Goal: Find specific page/section: Find specific page/section

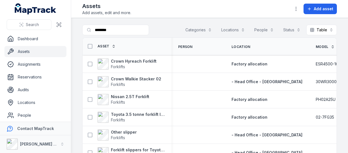
drag, startPoint x: 115, startPoint y: 30, endPoint x: 67, endPoint y: 22, distance: 49.5
click at [67, 22] on div "Search Dashboard Assets Assignments Reservations Audits Locations People Forms …" at bounding box center [174, 76] width 348 height 153
type input "*******"
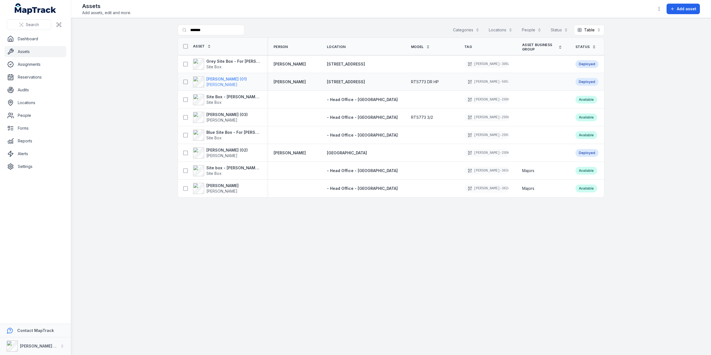
click at [218, 77] on strong "[PERSON_NAME] (01)" at bounding box center [226, 79] width 41 height 6
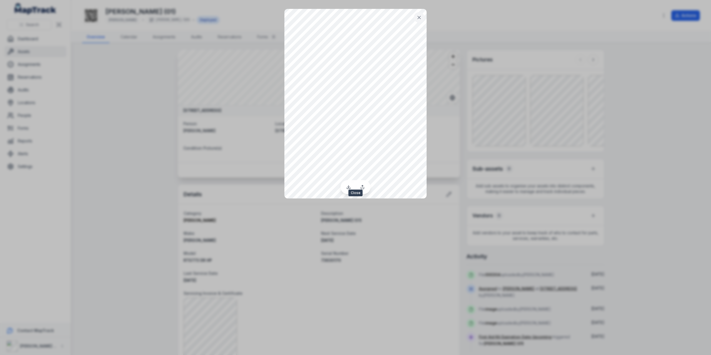
click at [347, 15] on icon at bounding box center [419, 18] width 6 height 6
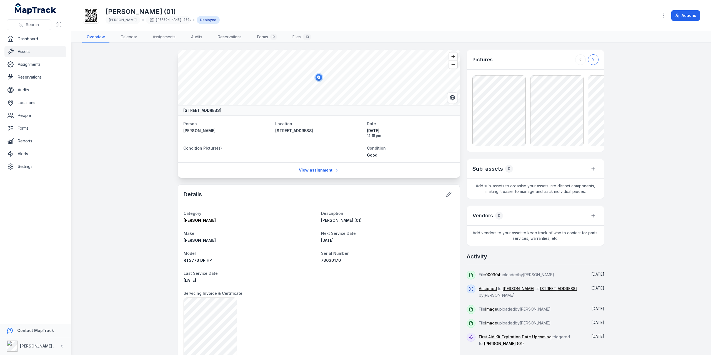
click at [347, 59] on icon at bounding box center [592, 59] width 1 height 3
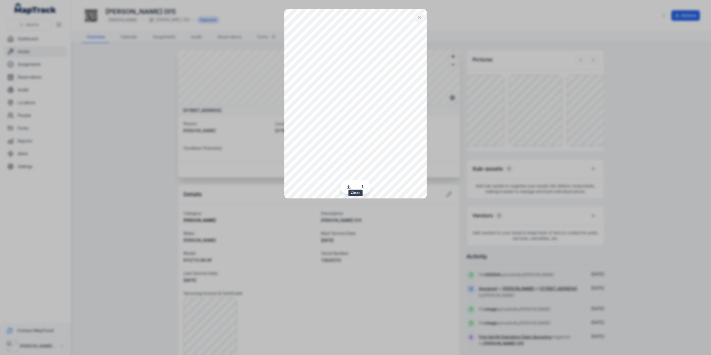
click at [347, 17] on button at bounding box center [419, 17] width 11 height 11
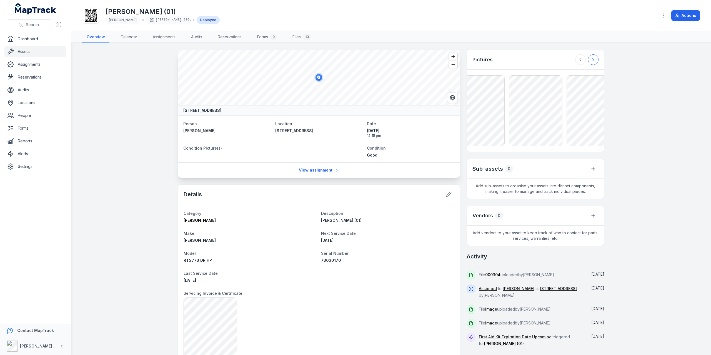
click at [347, 61] on icon at bounding box center [593, 60] width 6 height 6
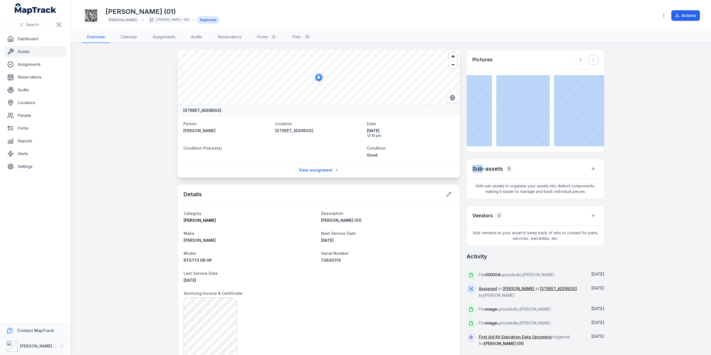
click at [347, 61] on div at bounding box center [586, 59] width 23 height 11
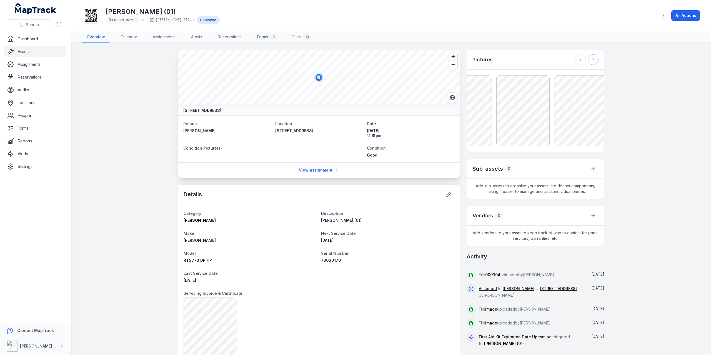
click at [347, 61] on div at bounding box center [586, 59] width 23 height 11
click at [347, 58] on icon at bounding box center [580, 60] width 6 height 6
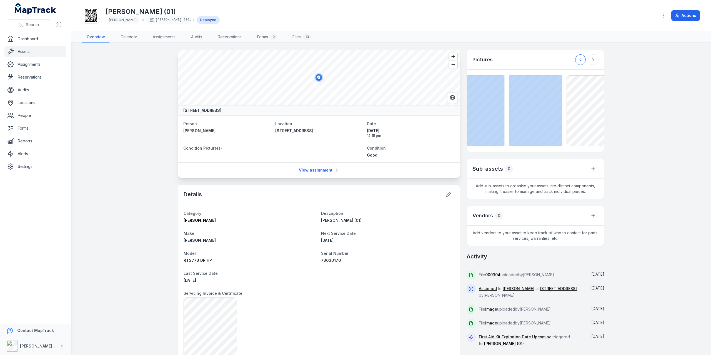
click at [347, 58] on icon at bounding box center [580, 60] width 6 height 6
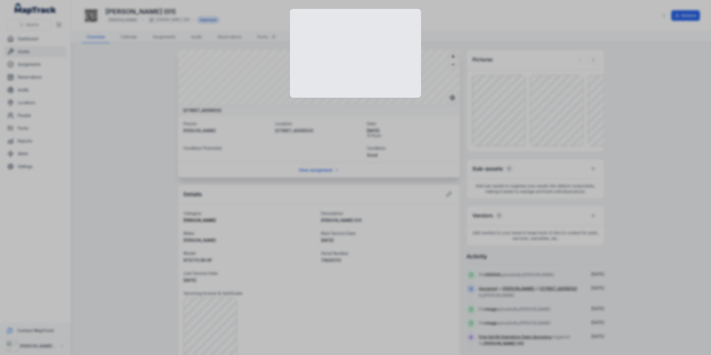
click at [347, 97] on div at bounding box center [355, 177] width 711 height 355
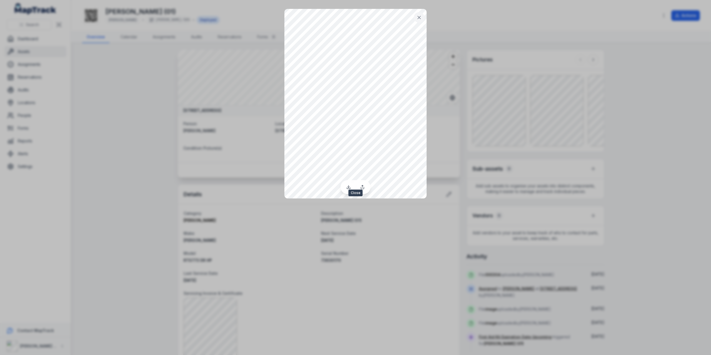
click at [347, 18] on icon at bounding box center [419, 18] width 6 height 6
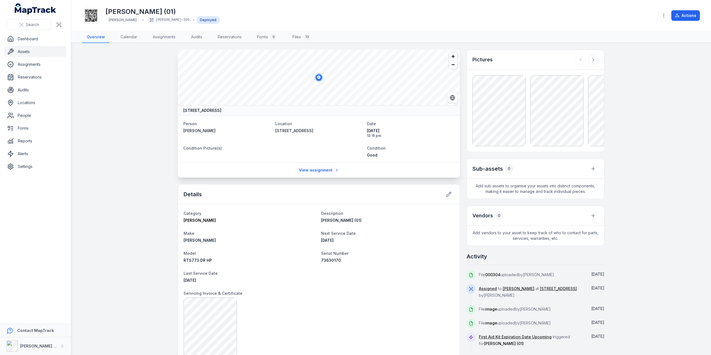
click at [37, 52] on link "Assets" at bounding box center [35, 51] width 62 height 11
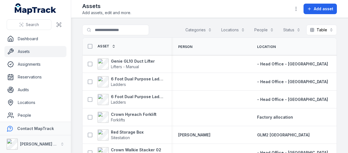
click at [144, 9] on div "Assets Add assets, edit and more. Add asset" at bounding box center [209, 8] width 254 height 13
